Goal: Contribute content: Contribute content

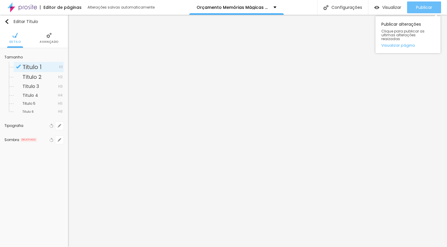
click at [430, 7] on span "Publicar" at bounding box center [424, 7] width 16 height 5
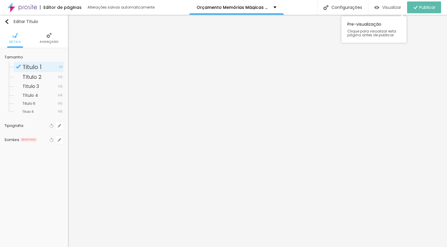
click at [389, 8] on span "Visualizar" at bounding box center [391, 7] width 19 height 5
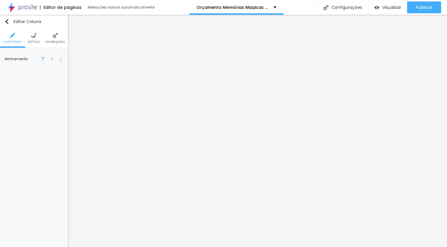
click at [32, 41] on span "Estilo" at bounding box center [34, 41] width 12 height 3
click at [52, 39] on li "Avançado" at bounding box center [55, 38] width 19 height 20
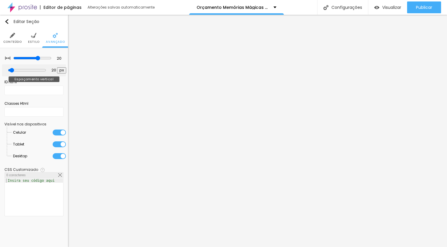
type input "2"
type input "0"
type input "72"
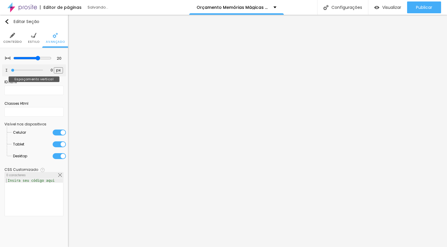
type input "72"
type input "260"
type input "500"
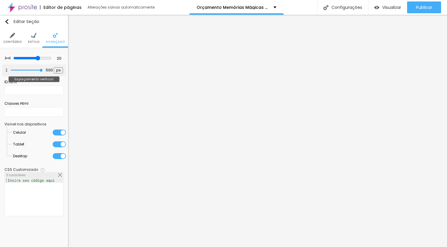
type input "486"
type input "443"
type input "419"
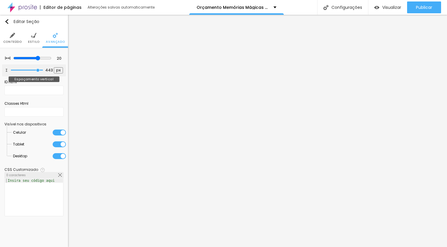
type input "419"
type input "409"
type input "395"
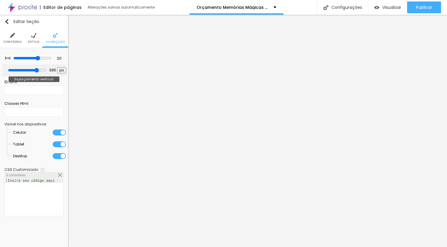
type input "382"
type input "363"
type input "338"
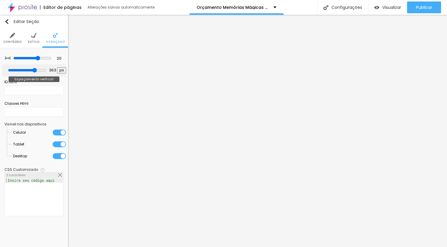
type input "338"
type input "323"
type input "320"
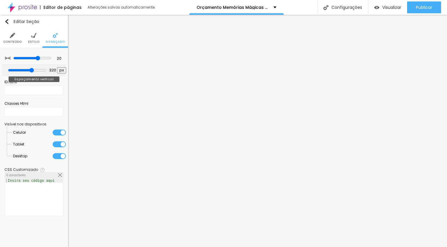
type input "318"
type input "312"
type input "310"
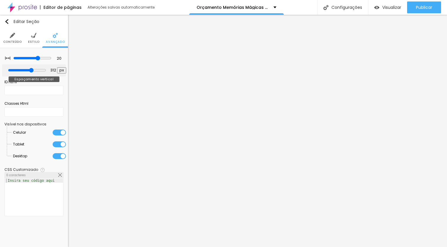
type input "310"
type input "285"
type input "276"
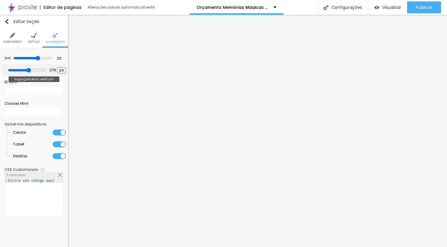
type input "179"
type input "139"
type input "136"
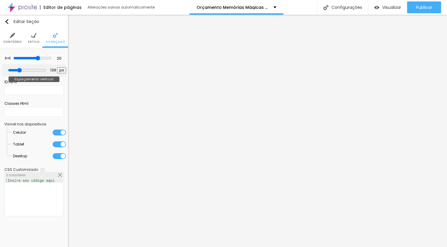
type input "136"
type input "130"
type input "121"
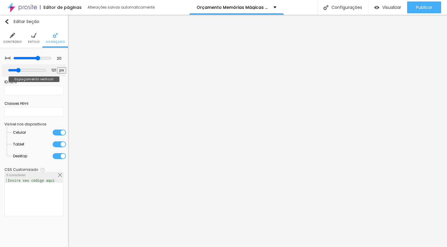
type input "115"
type input "113"
type input "111"
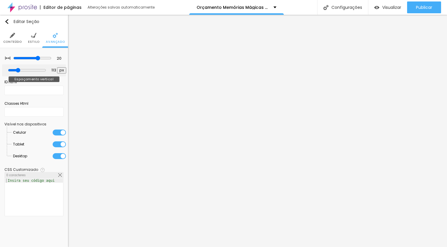
type input "111"
type input "108"
type input "106"
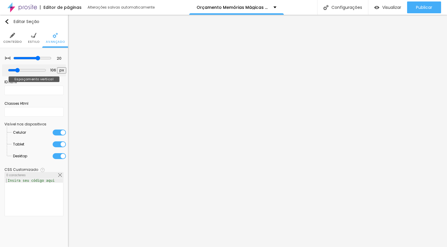
type input "58"
type input "44"
type input "42"
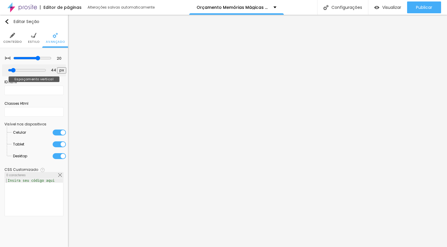
type input "42"
type input "39"
type input "33"
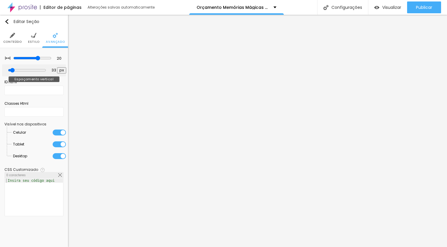
type input "31"
type input "29"
type input "24"
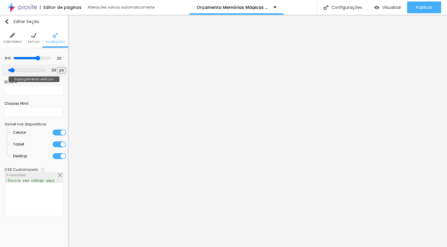
type input "24"
type input "22"
type input "33"
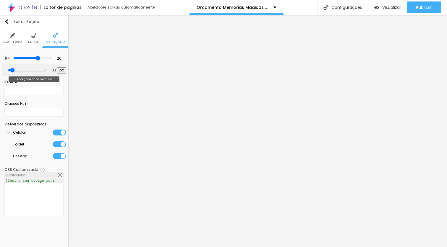
type input "39"
type input "44"
type input "46"
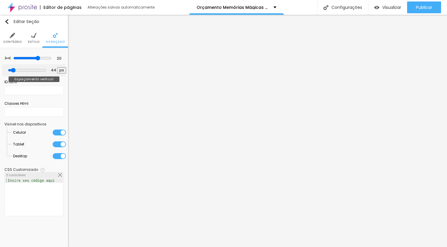
type input "46"
type input "48"
drag, startPoint x: 15, startPoint y: 69, endPoint x: 16, endPoint y: 72, distance: 3.1
type input "48"
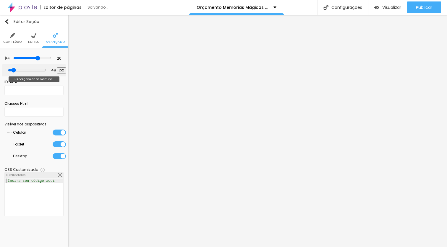
click at [16, 72] on input "range" at bounding box center [27, 70] width 38 height 5
type input "15"
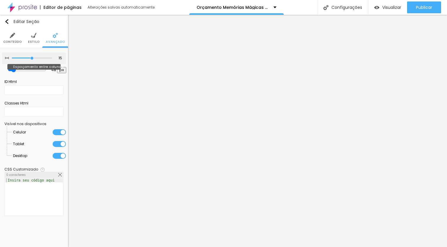
drag, startPoint x: 36, startPoint y: 57, endPoint x: 32, endPoint y: 58, distance: 3.9
click at [32, 58] on input "range" at bounding box center [32, 58] width 40 height 3
type input "10"
type input "5"
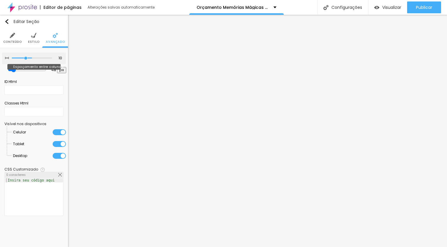
type input "5"
type input "30"
drag, startPoint x: 33, startPoint y: 58, endPoint x: 90, endPoint y: 58, distance: 57.6
type input "30"
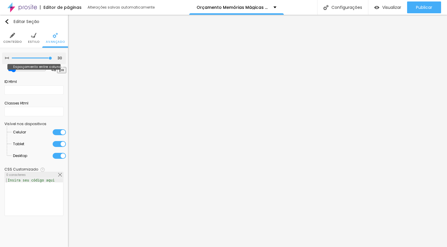
click at [52, 58] on input "range" at bounding box center [32, 58] width 40 height 3
type input "55"
type input "60"
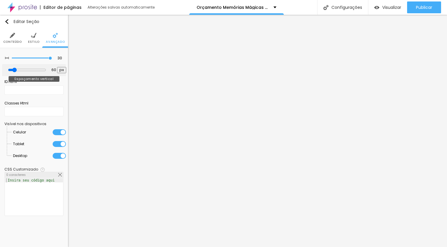
type input "62"
type input "64"
type input "66"
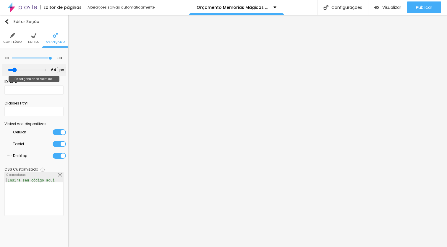
type input "66"
type input "68"
type input "70"
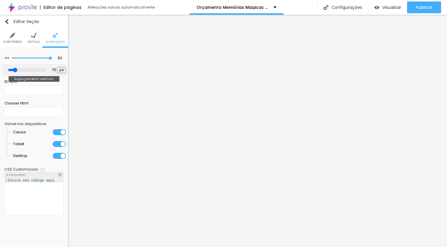
type input "73"
type input "70"
type input "68"
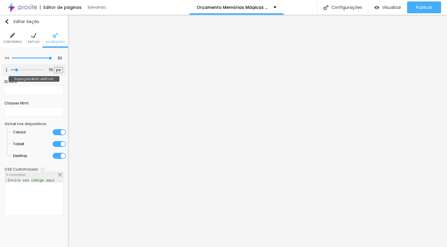
type input "68"
type input "66"
type input "64"
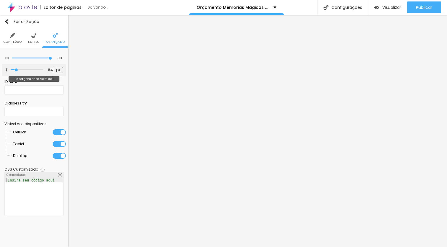
type input "62"
type input "60"
type input "55"
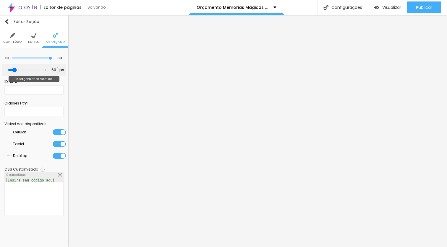
type input "55"
type input "53"
type input "47"
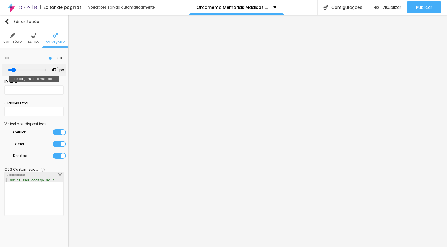
type input "44"
type input "42"
type input "40"
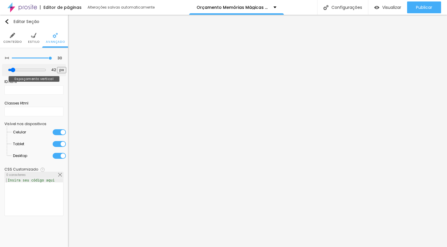
type input "40"
type input "38"
type input "36"
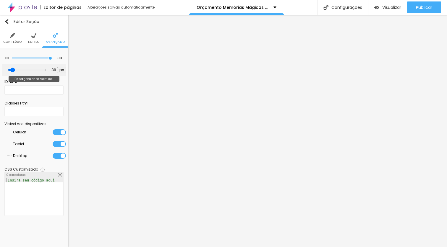
type input "34"
type input "31"
type input "29"
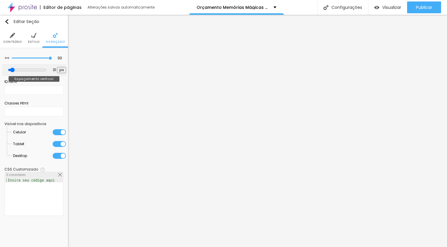
type input "29"
type input "27"
type input "29"
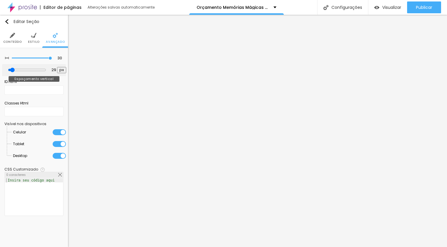
type input "34"
type input "36"
type input "38"
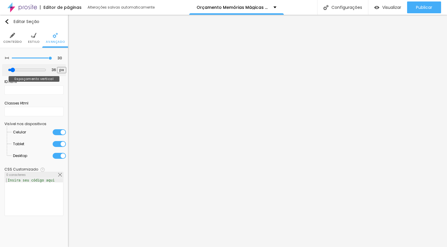
type input "38"
type input "40"
type input "42"
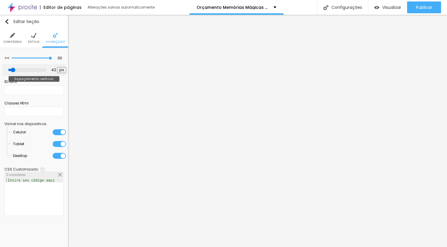
type input "44"
type input "51"
type input "53"
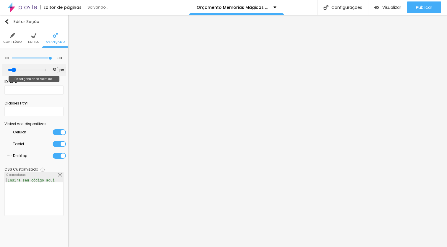
type input "53"
type input "55"
type input "57"
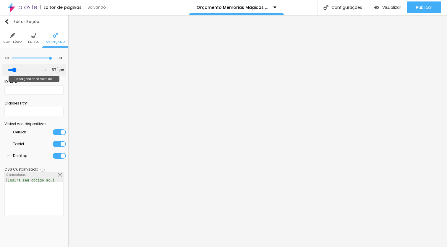
type input "59"
type input "61"
type input "55"
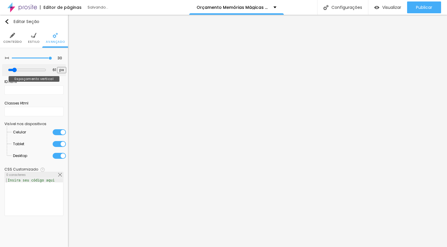
type input "55"
type input "53"
type input "51"
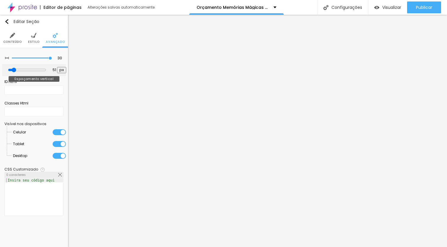
type input "48"
type input "46"
type input "53"
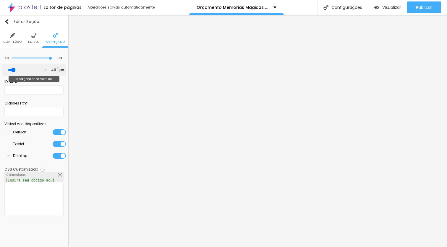
type input "53"
type input "55"
type input "57"
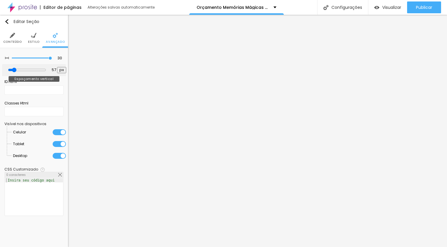
type input "63"
type input "66"
type input "68"
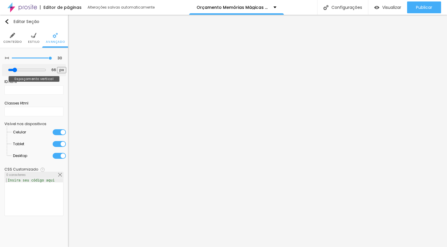
type input "68"
type input "70"
click at [17, 69] on input "range" at bounding box center [27, 70] width 38 height 5
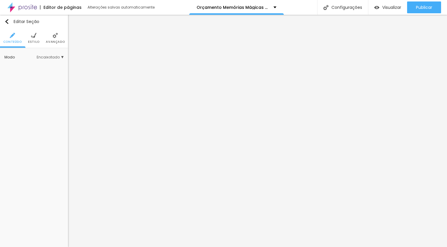
click at [34, 38] on img at bounding box center [33, 35] width 5 height 5
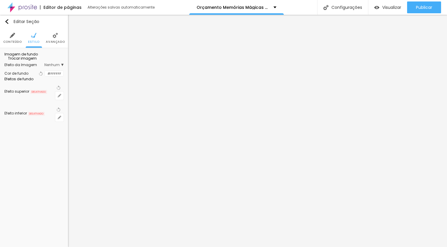
click at [29, 61] on span "Trocar imagem" at bounding box center [20, 58] width 32 height 5
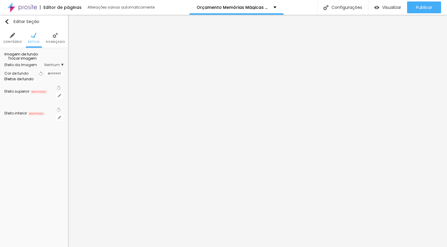
click at [31, 61] on span "Trocar imagem" at bounding box center [20, 58] width 32 height 5
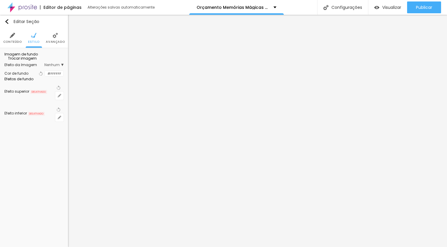
click at [29, 61] on span "Trocar imagem" at bounding box center [20, 58] width 32 height 5
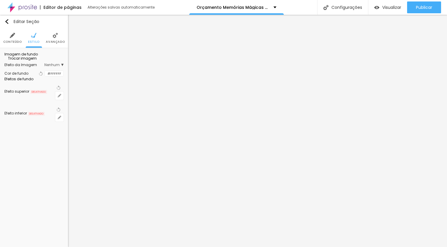
click at [35, 61] on span "Trocar imagem" at bounding box center [20, 58] width 32 height 5
click at [32, 61] on span "Trocar imagem" at bounding box center [20, 58] width 32 height 5
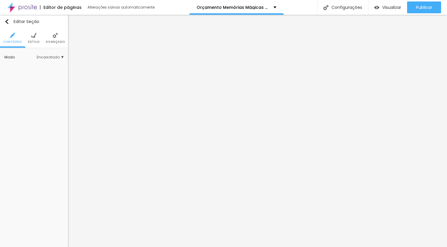
click at [33, 41] on span "Estilo" at bounding box center [34, 41] width 12 height 3
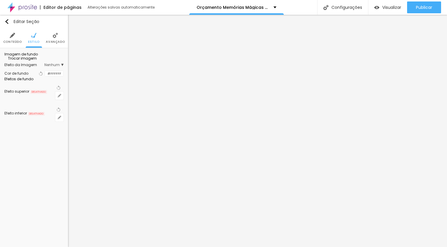
click at [37, 61] on span "Trocar imagem" at bounding box center [20, 58] width 32 height 5
click at [29, 61] on span "Trocar imagem" at bounding box center [20, 58] width 32 height 5
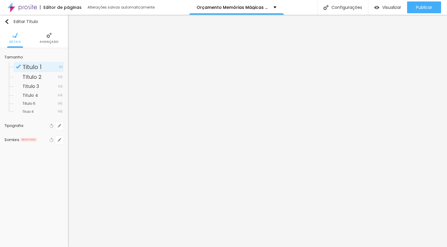
click at [51, 38] on img at bounding box center [48, 35] width 5 height 5
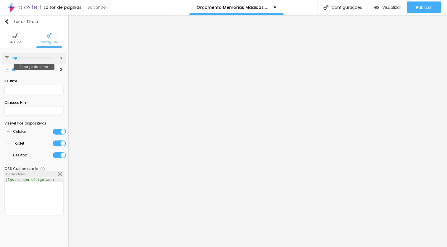
click at [16, 58] on input "range" at bounding box center [32, 58] width 40 height 3
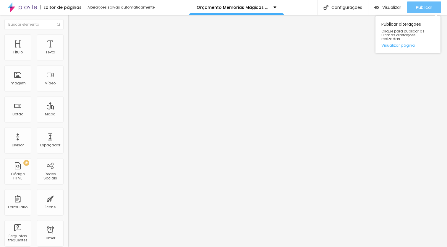
click at [421, 7] on span "Publicar" at bounding box center [424, 7] width 16 height 5
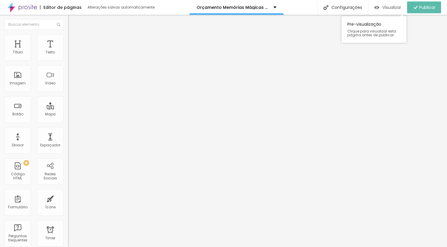
click at [392, 9] on span "Visualizar" at bounding box center [391, 7] width 19 height 5
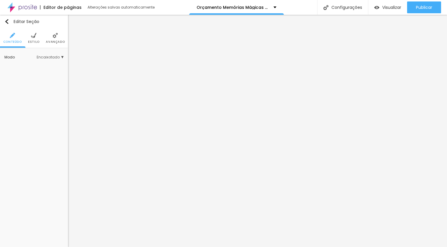
click at [52, 38] on li "Avançado" at bounding box center [55, 38] width 19 height 20
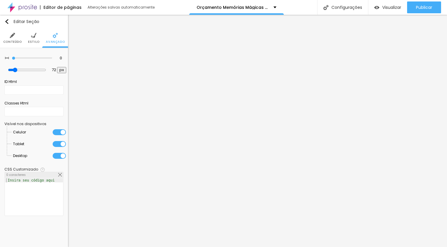
drag, startPoint x: 49, startPoint y: 58, endPoint x: 2, endPoint y: 61, distance: 47.7
click at [12, 60] on input "range" at bounding box center [32, 58] width 40 height 3
click at [16, 71] on input "range" at bounding box center [27, 70] width 38 height 5
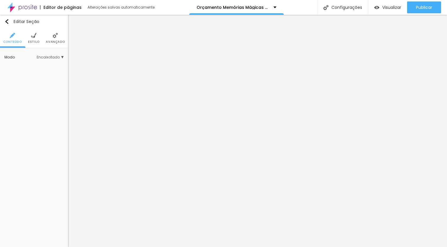
click at [55, 38] on li "Avançado" at bounding box center [55, 38] width 19 height 20
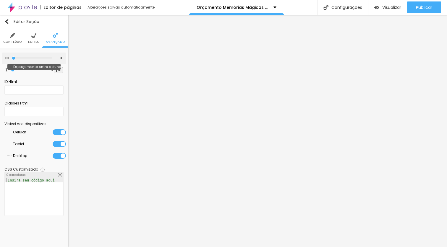
drag, startPoint x: 13, startPoint y: 58, endPoint x: 10, endPoint y: 57, distance: 3.3
click at [12, 57] on input "range" at bounding box center [32, 58] width 40 height 3
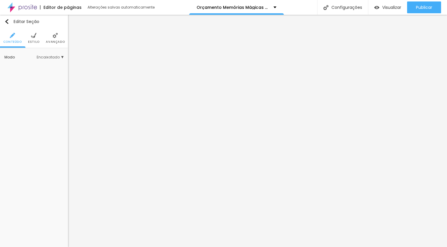
click at [52, 37] on li "Avançado" at bounding box center [55, 38] width 19 height 20
click at [34, 36] on img at bounding box center [33, 35] width 5 height 5
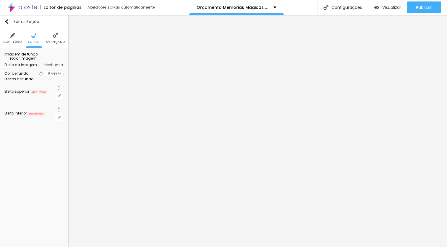
click at [37, 61] on span "Trocar imagem" at bounding box center [20, 58] width 32 height 5
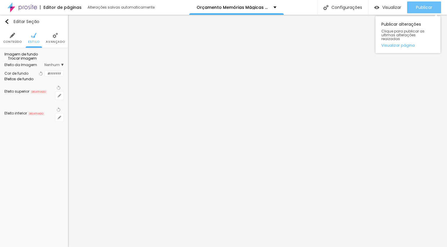
click at [416, 9] on span "Publicar" at bounding box center [424, 7] width 16 height 5
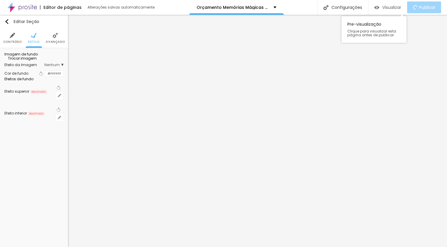
click at [394, 9] on span "Visualizar" at bounding box center [391, 7] width 19 height 5
click at [32, 61] on span "Trocar imagem" at bounding box center [20, 58] width 32 height 5
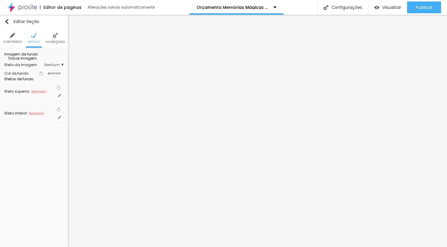
click at [37, 61] on span "Trocar imagem" at bounding box center [20, 58] width 32 height 5
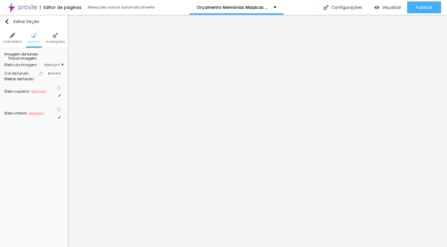
click at [31, 61] on span "Trocar imagem" at bounding box center [20, 58] width 32 height 5
click at [37, 61] on span "Trocar imagem" at bounding box center [20, 58] width 32 height 5
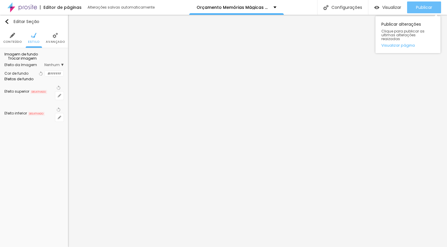
click at [418, 10] on div "Publicar" at bounding box center [424, 7] width 16 height 12
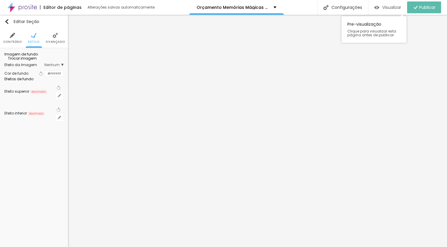
click at [393, 9] on span "Visualizar" at bounding box center [391, 7] width 19 height 5
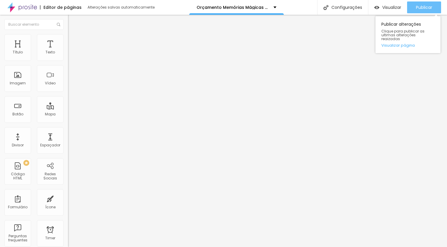
click at [427, 5] on span "Publicar" at bounding box center [424, 7] width 16 height 5
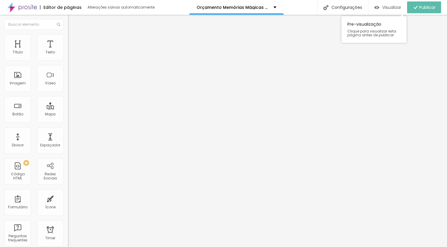
click at [391, 7] on span "Visualizar" at bounding box center [391, 7] width 19 height 5
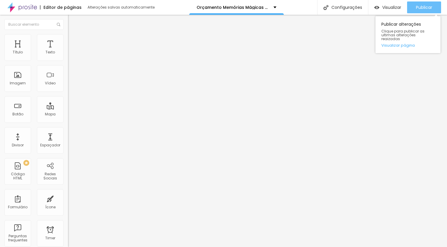
click at [430, 9] on span "Publicar" at bounding box center [424, 7] width 16 height 5
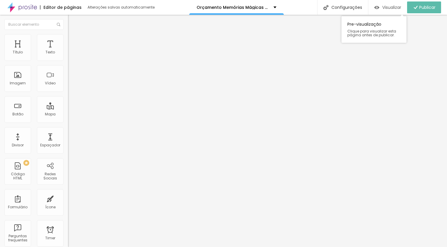
click at [382, 6] on span "Visualizar" at bounding box center [391, 7] width 19 height 5
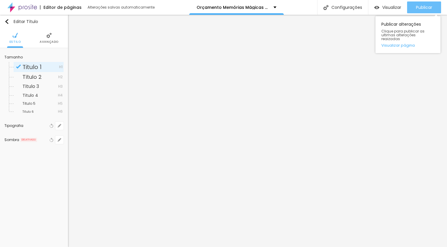
click at [435, 6] on button "Publicar" at bounding box center [424, 7] width 34 height 12
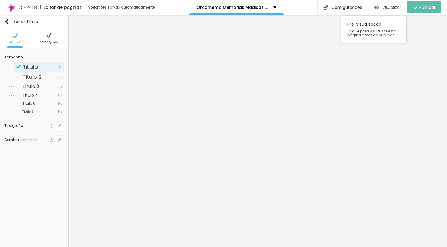
click at [382, 8] on span "Visualizar" at bounding box center [391, 7] width 19 height 5
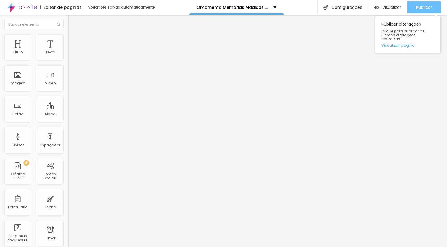
click at [425, 9] on span "Publicar" at bounding box center [424, 7] width 16 height 5
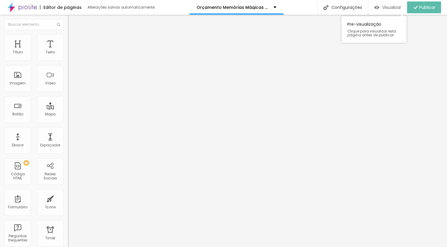
click at [382, 9] on span "Visualizar" at bounding box center [391, 7] width 19 height 5
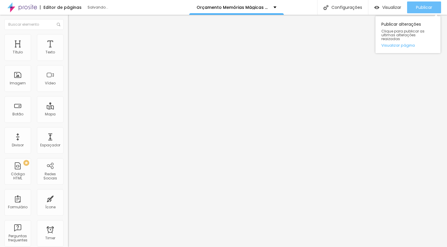
click at [420, 8] on span "Publicar" at bounding box center [424, 7] width 16 height 5
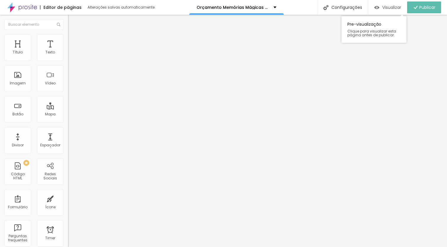
click at [390, 6] on span "Visualizar" at bounding box center [391, 7] width 19 height 5
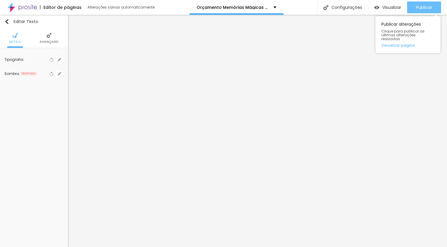
click at [425, 11] on div "Publicar" at bounding box center [424, 7] width 16 height 12
click at [425, 3] on div "Publicar" at bounding box center [424, 7] width 16 height 12
